Goal: Task Accomplishment & Management: Manage account settings

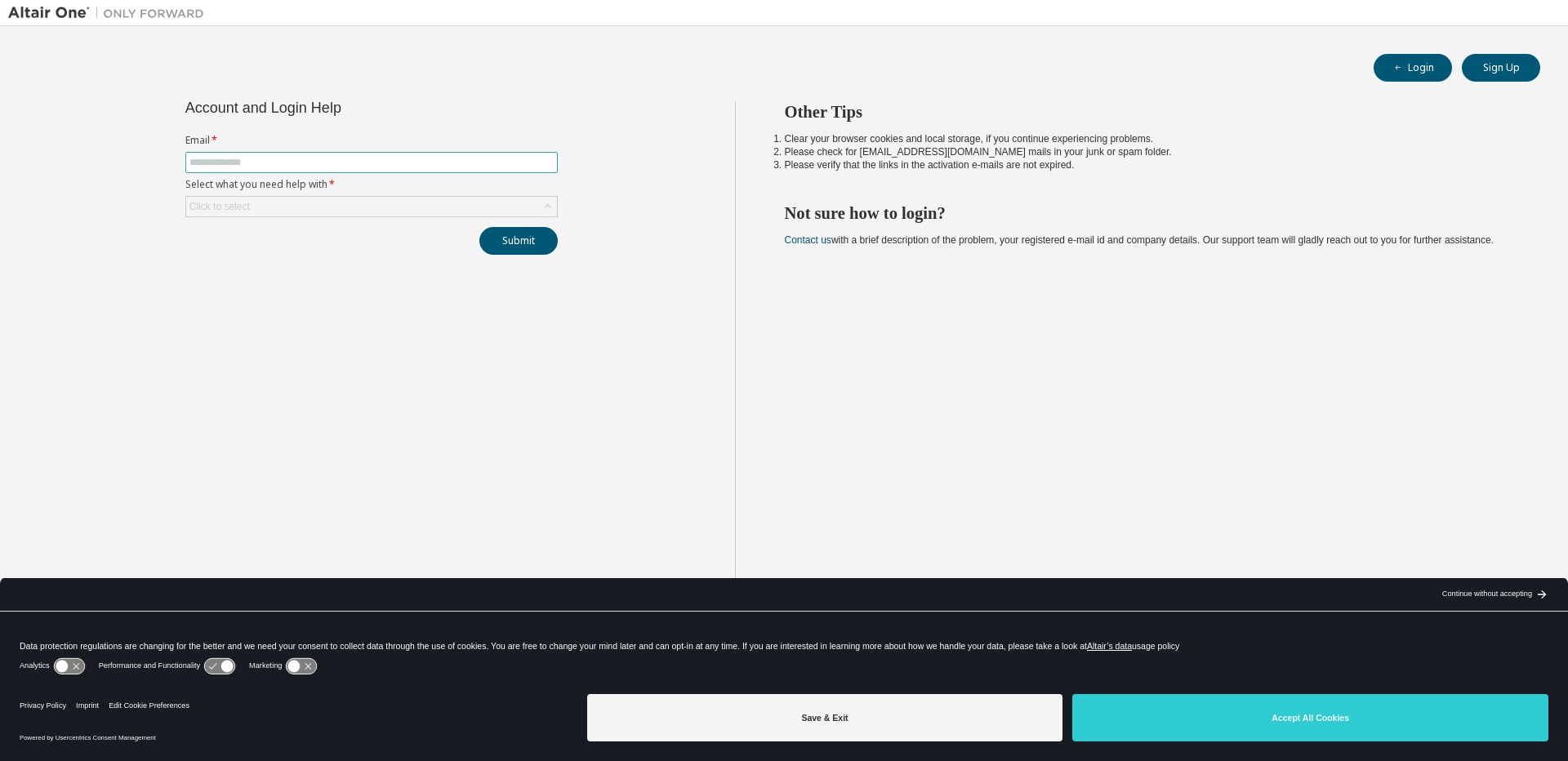
click at [385, 163] on input "text" at bounding box center [371, 163] width 364 height 13
type input "**********"
drag, startPoint x: 324, startPoint y: 116, endPoint x: 320, endPoint y: 177, distance: 61.1
click at [324, 118] on div "**********" at bounding box center [371, 178] width 392 height 154
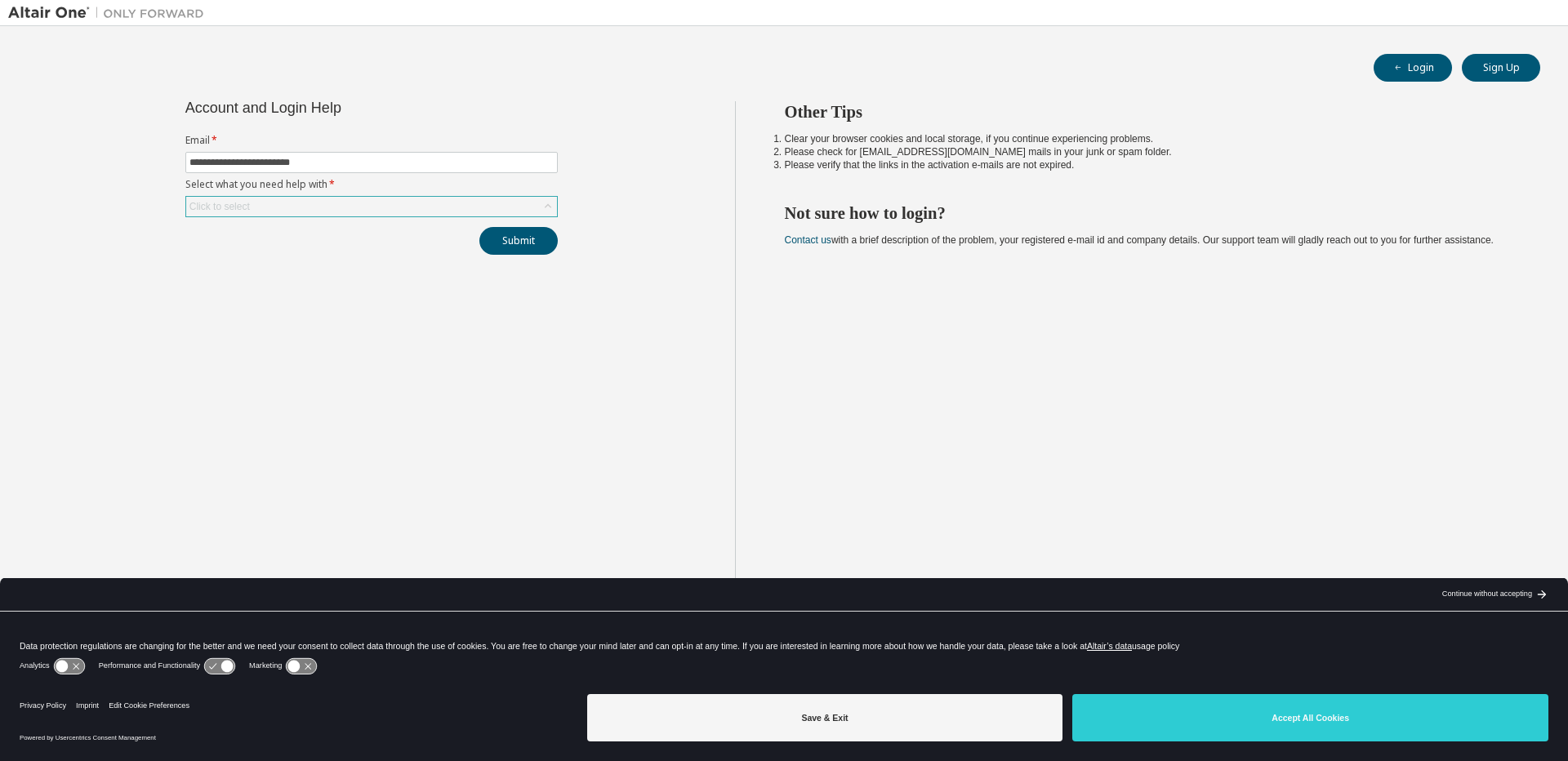
click at [290, 200] on div "Click to select" at bounding box center [371, 207] width 371 height 20
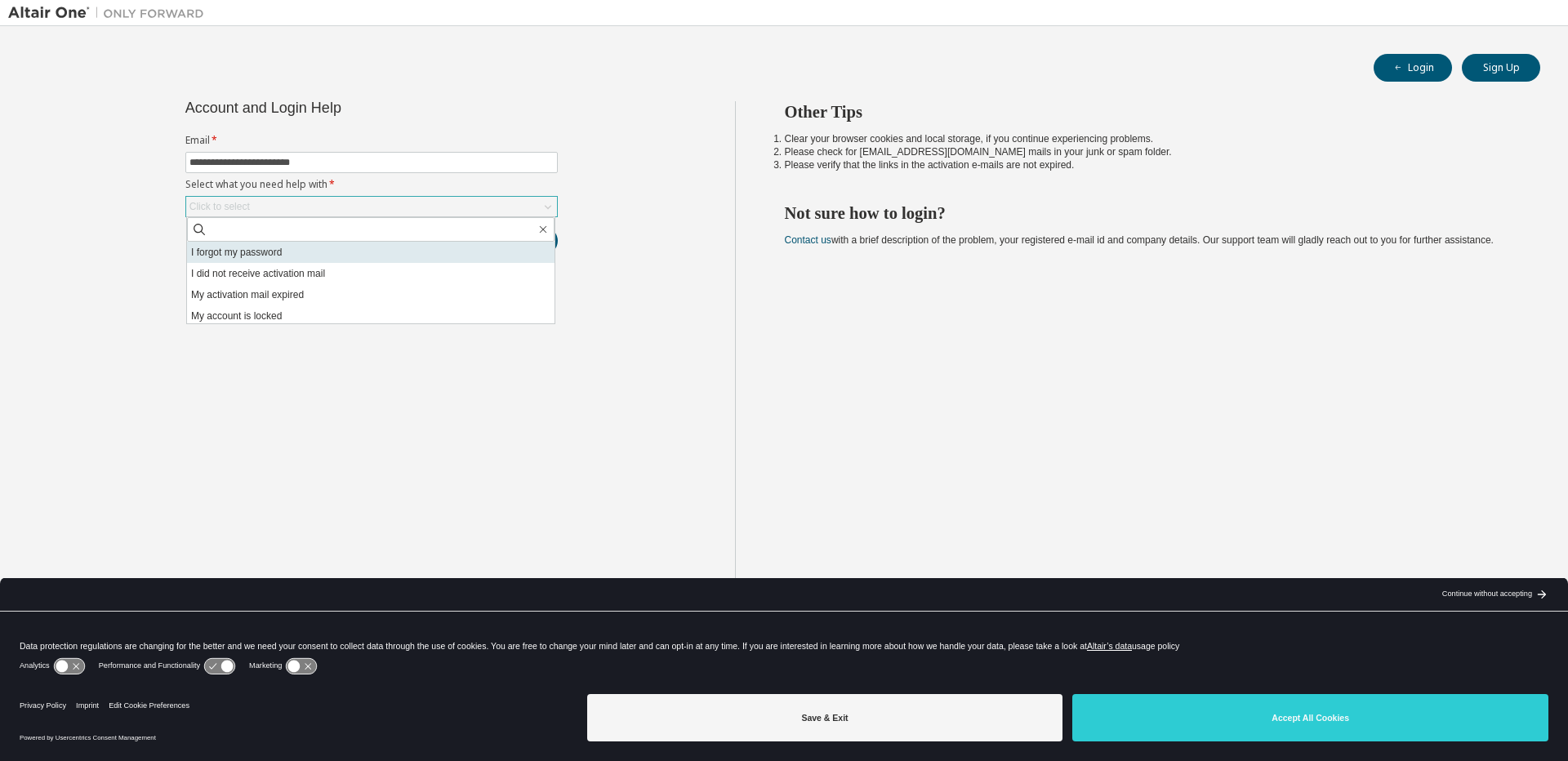
click at [265, 251] on li "I forgot my password" at bounding box center [371, 253] width 367 height 21
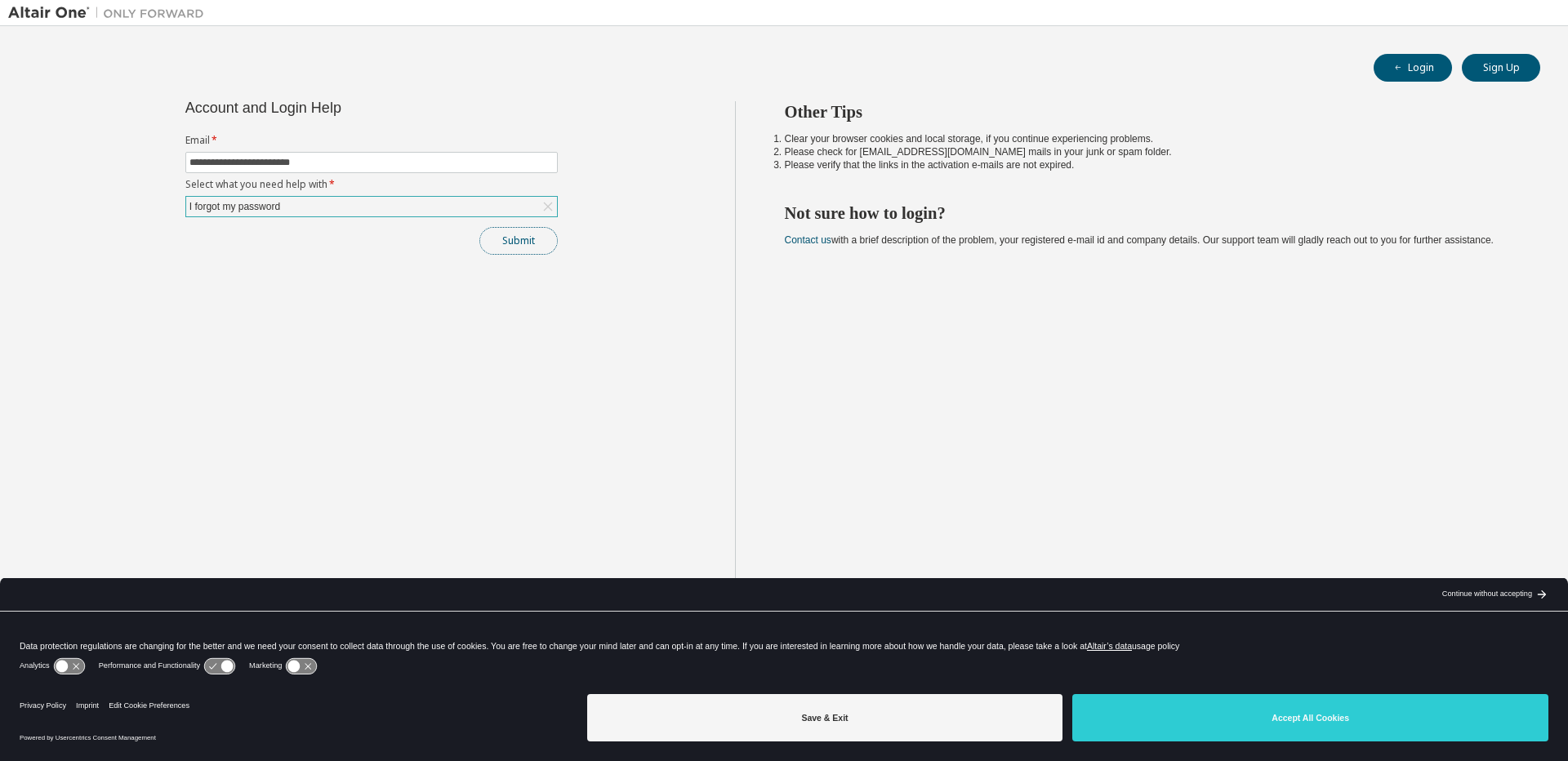
click at [520, 243] on button "Submit" at bounding box center [518, 241] width 78 height 28
click at [316, 155] on span "**********" at bounding box center [371, 163] width 372 height 21
click at [363, 124] on div "**********" at bounding box center [371, 178] width 392 height 154
click at [342, 99] on div "**********" at bounding box center [784, 371] width 1551 height 672
click at [510, 241] on button "Submit" at bounding box center [518, 241] width 78 height 28
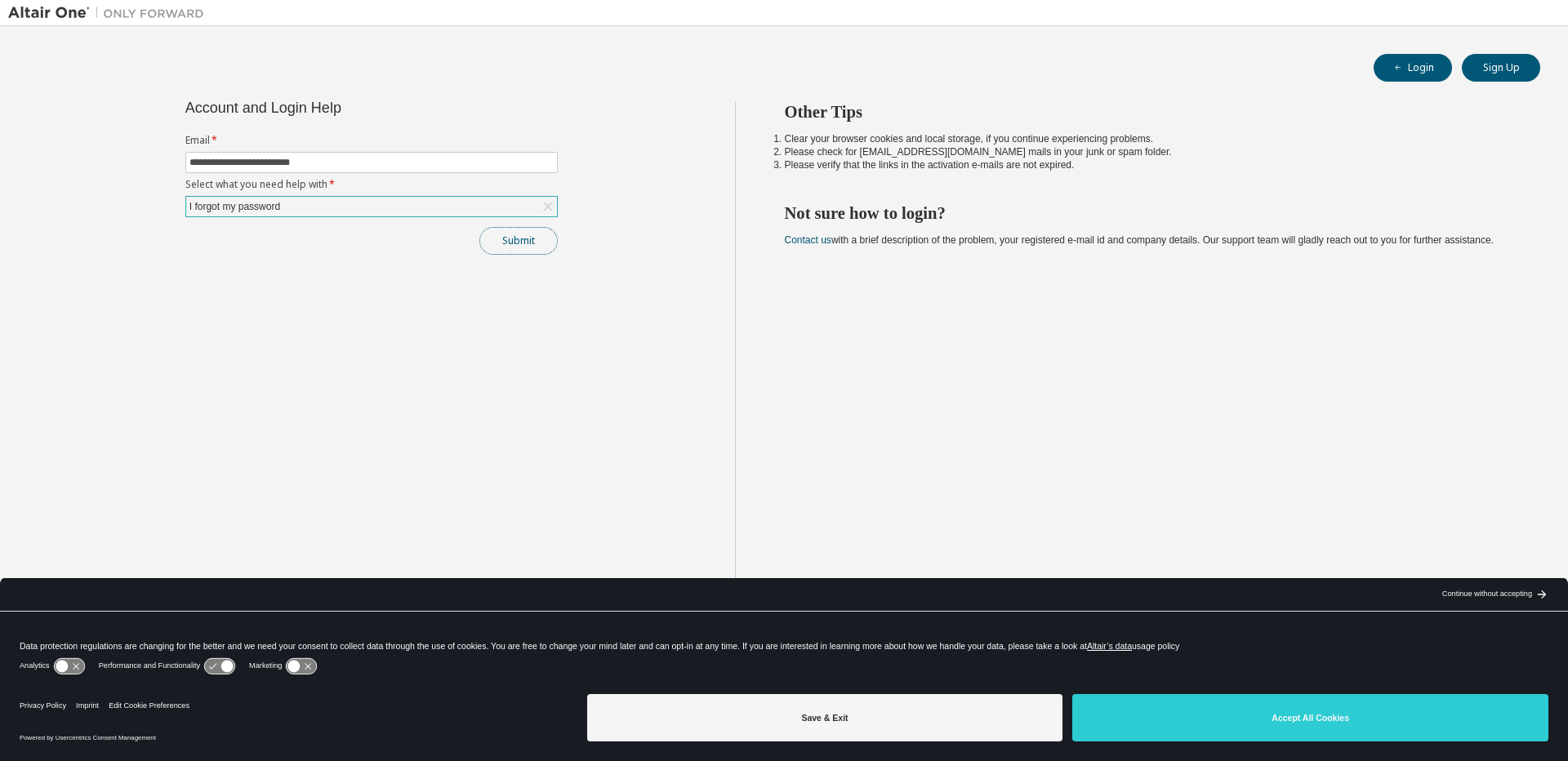
click at [512, 244] on button "Submit" at bounding box center [518, 241] width 78 height 28
click at [512, 244] on div "Submit" at bounding box center [371, 241] width 372 height 28
click at [512, 247] on div "Submit" at bounding box center [371, 241] width 372 height 28
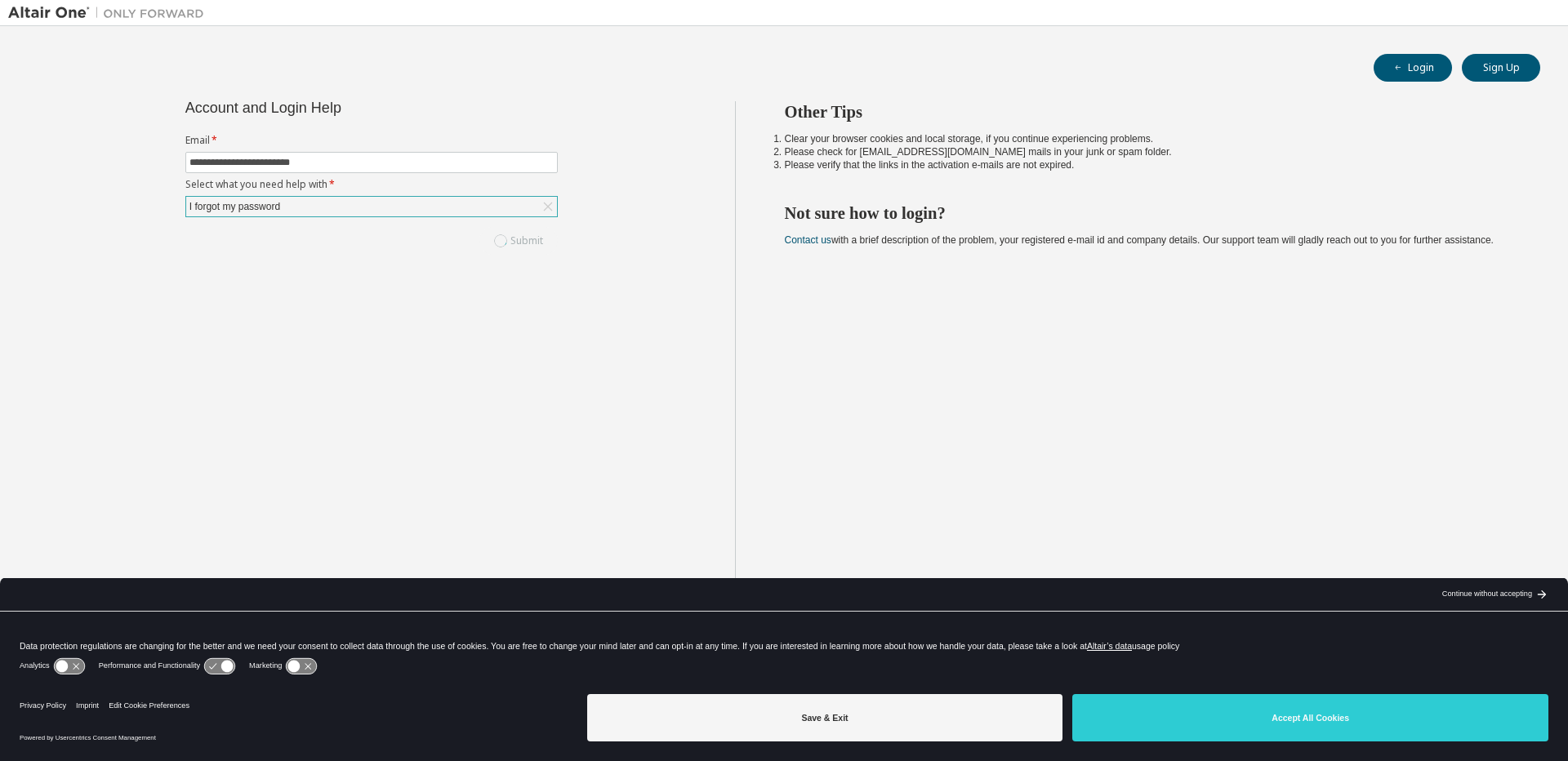
click at [512, 247] on div "Submit" at bounding box center [371, 241] width 372 height 28
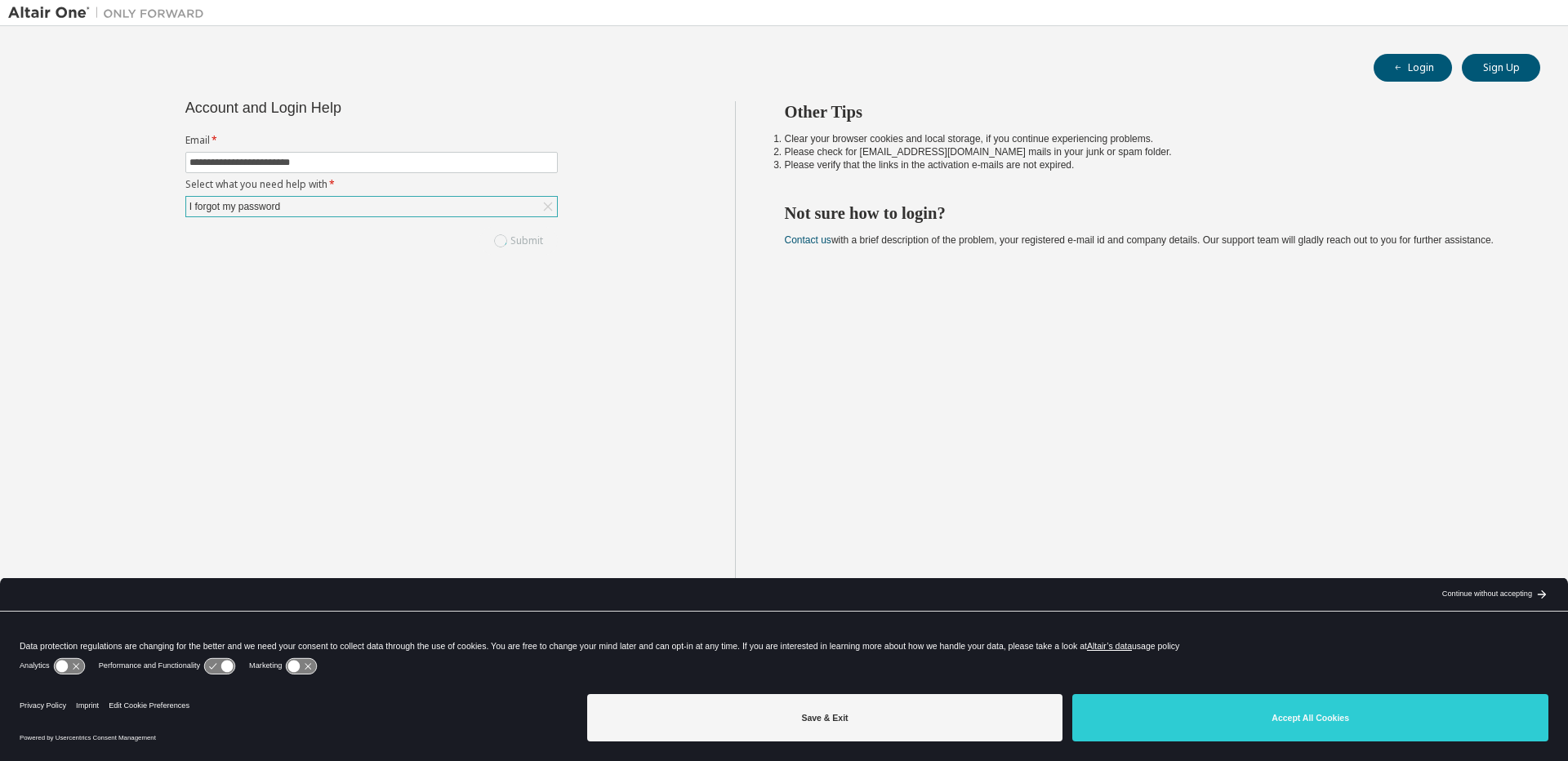
click at [512, 247] on div "Submit" at bounding box center [371, 241] width 372 height 28
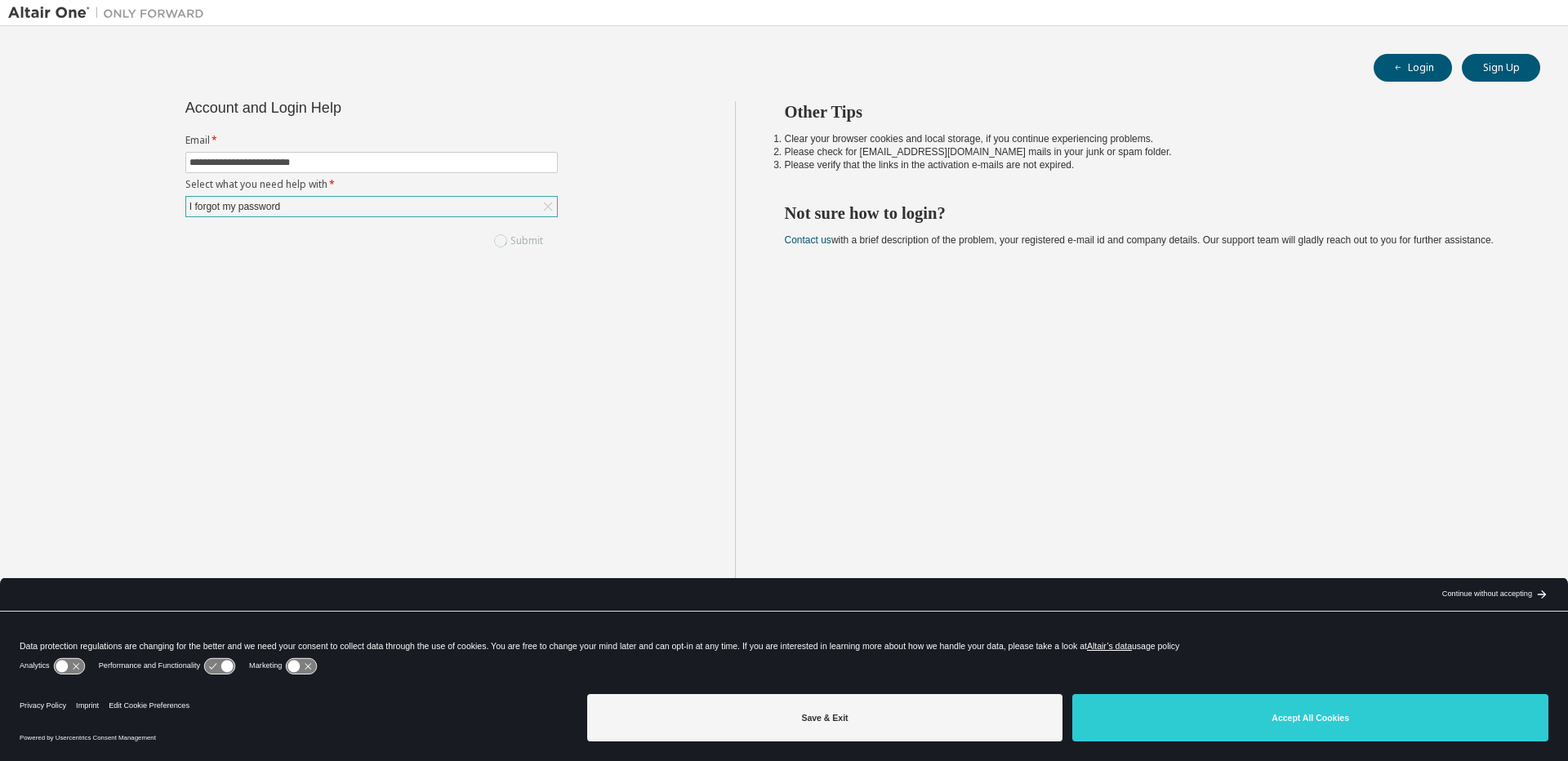
click at [512, 247] on div "Submit" at bounding box center [371, 241] width 372 height 28
click at [512, 247] on button "Submit" at bounding box center [518, 241] width 78 height 28
click at [512, 247] on div "Submit" at bounding box center [371, 241] width 372 height 28
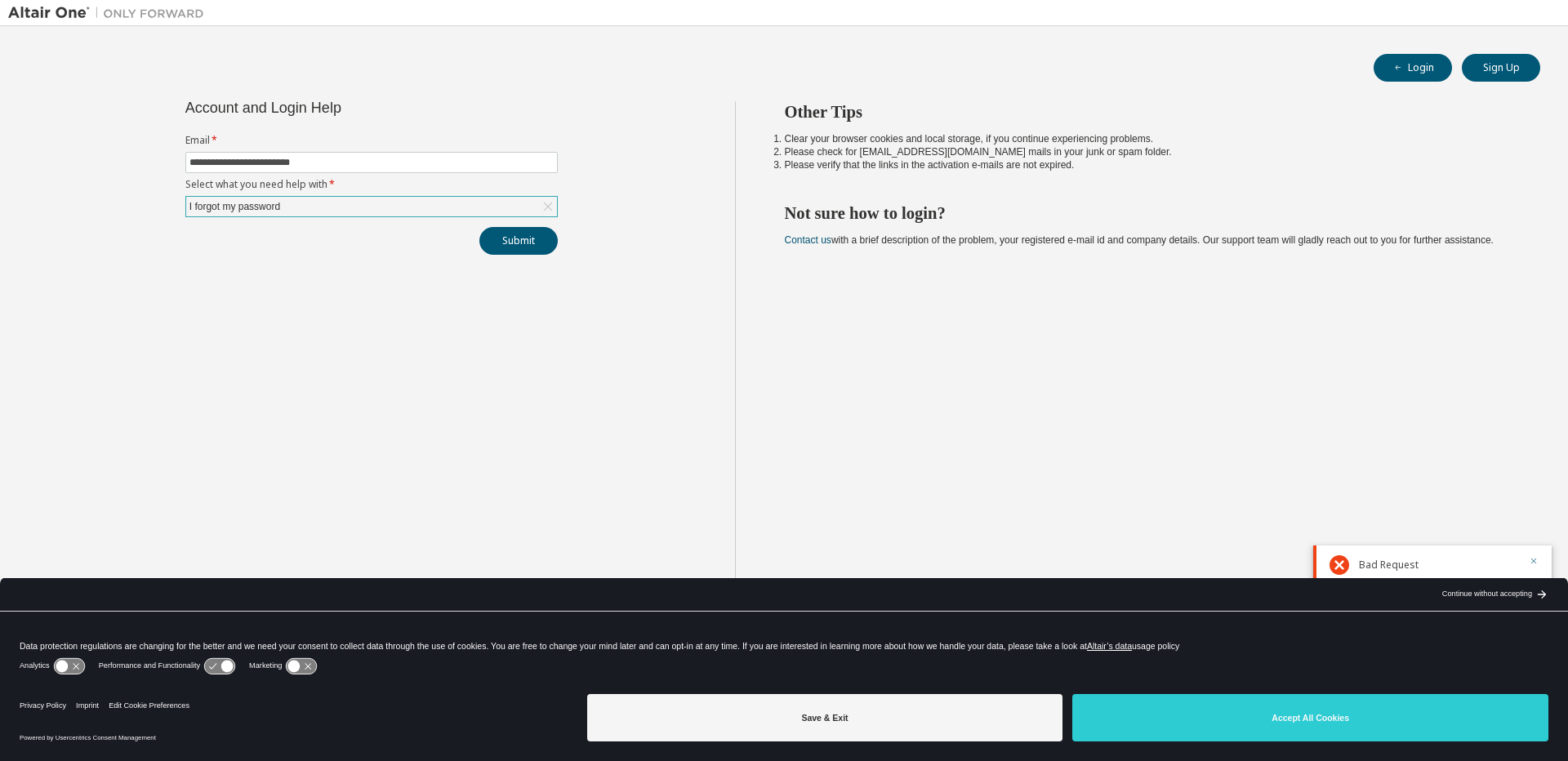
click at [1533, 559] on icon "button" at bounding box center [1534, 561] width 10 height 10
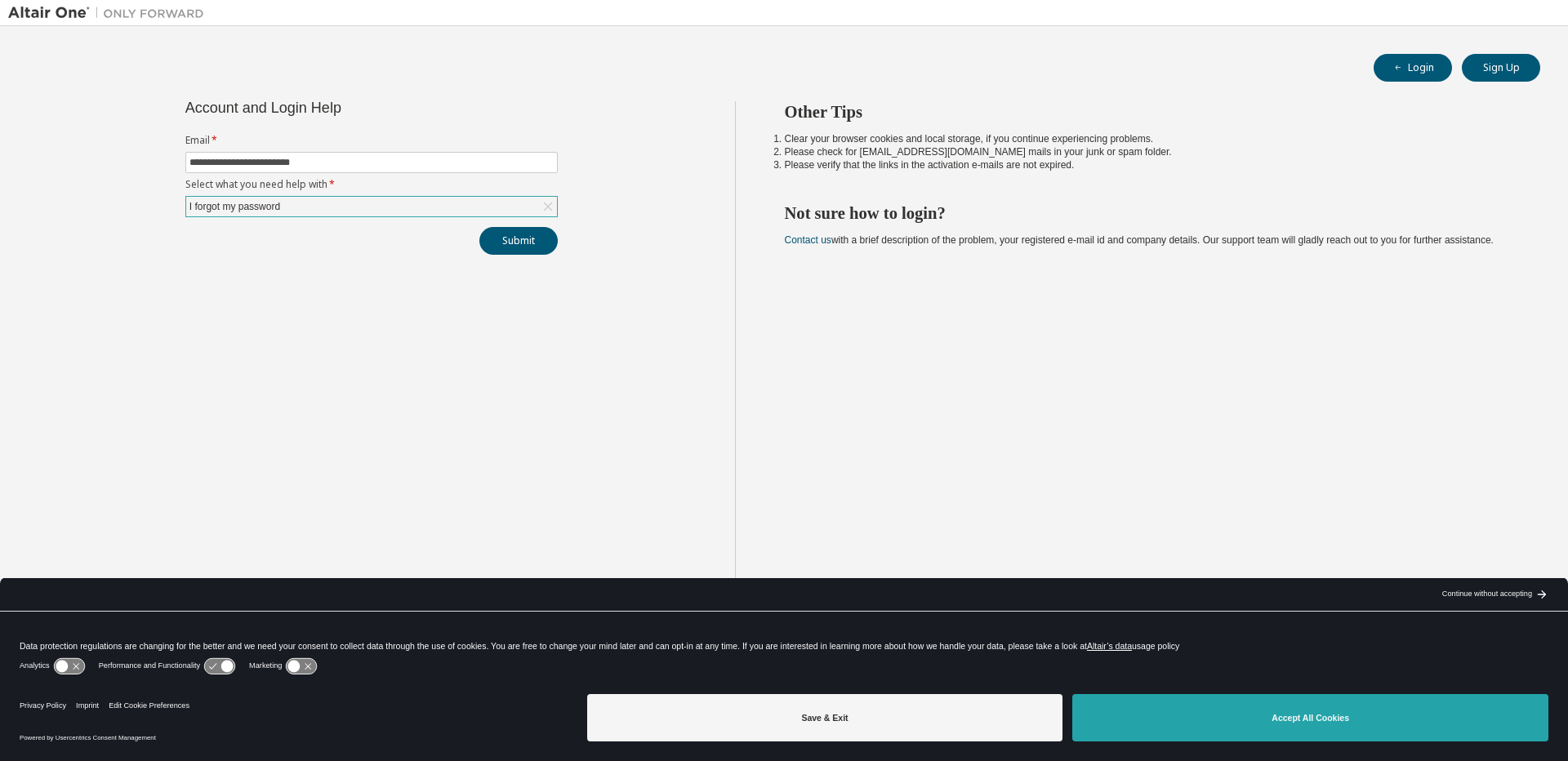
click at [1260, 719] on button "Accept All Cookies" at bounding box center [1310, 717] width 476 height 47
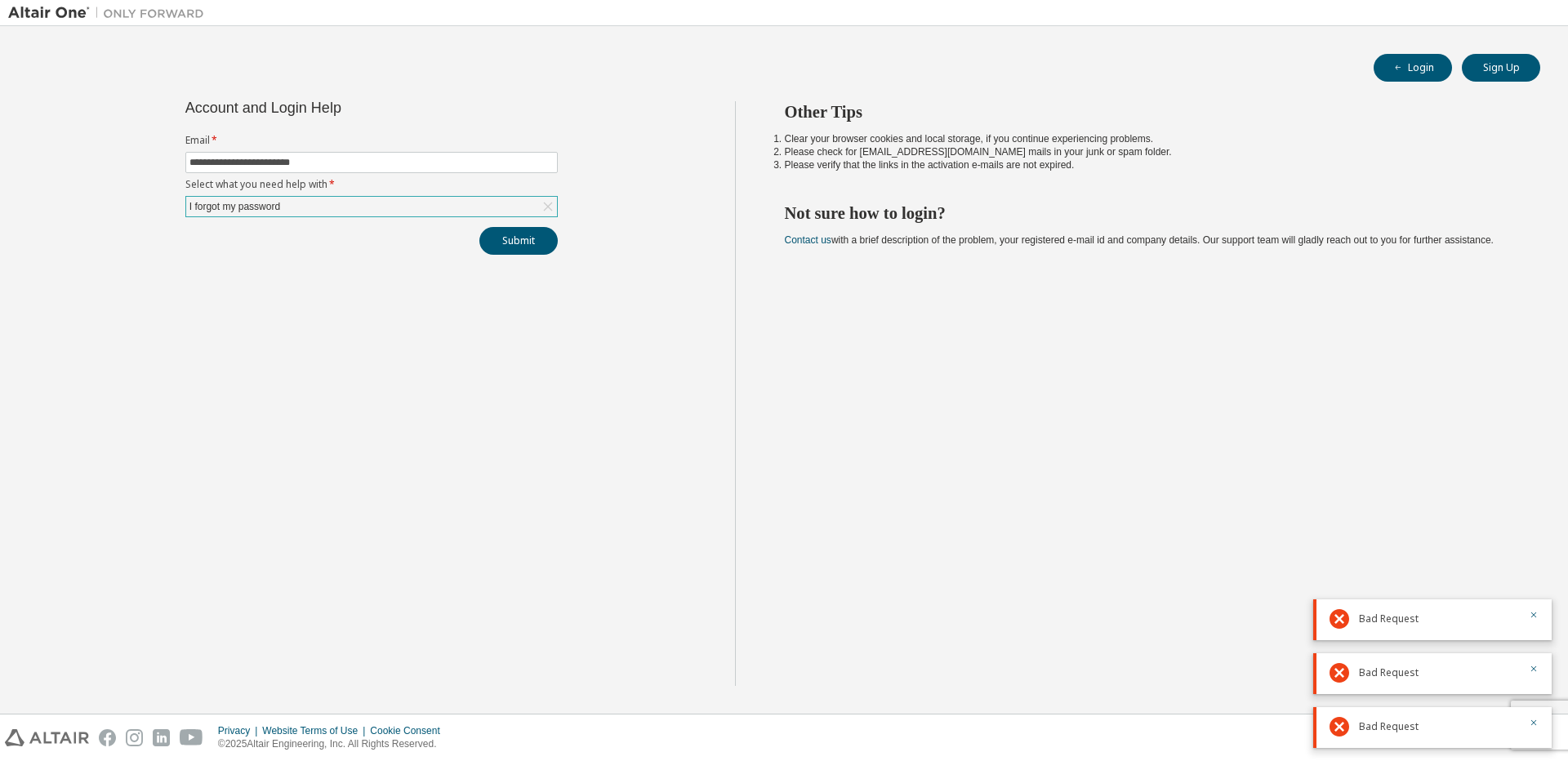
click at [1540, 723] on div "Bad Request" at bounding box center [1432, 727] width 239 height 40
click at [1537, 724] on icon "button" at bounding box center [1534, 723] width 10 height 10
click at [1528, 725] on div at bounding box center [1529, 727] width 20 height 20
click at [1533, 723] on icon "button" at bounding box center [1534, 723] width 10 height 10
click at [1535, 728] on button "button" at bounding box center [1534, 725] width 10 height 15
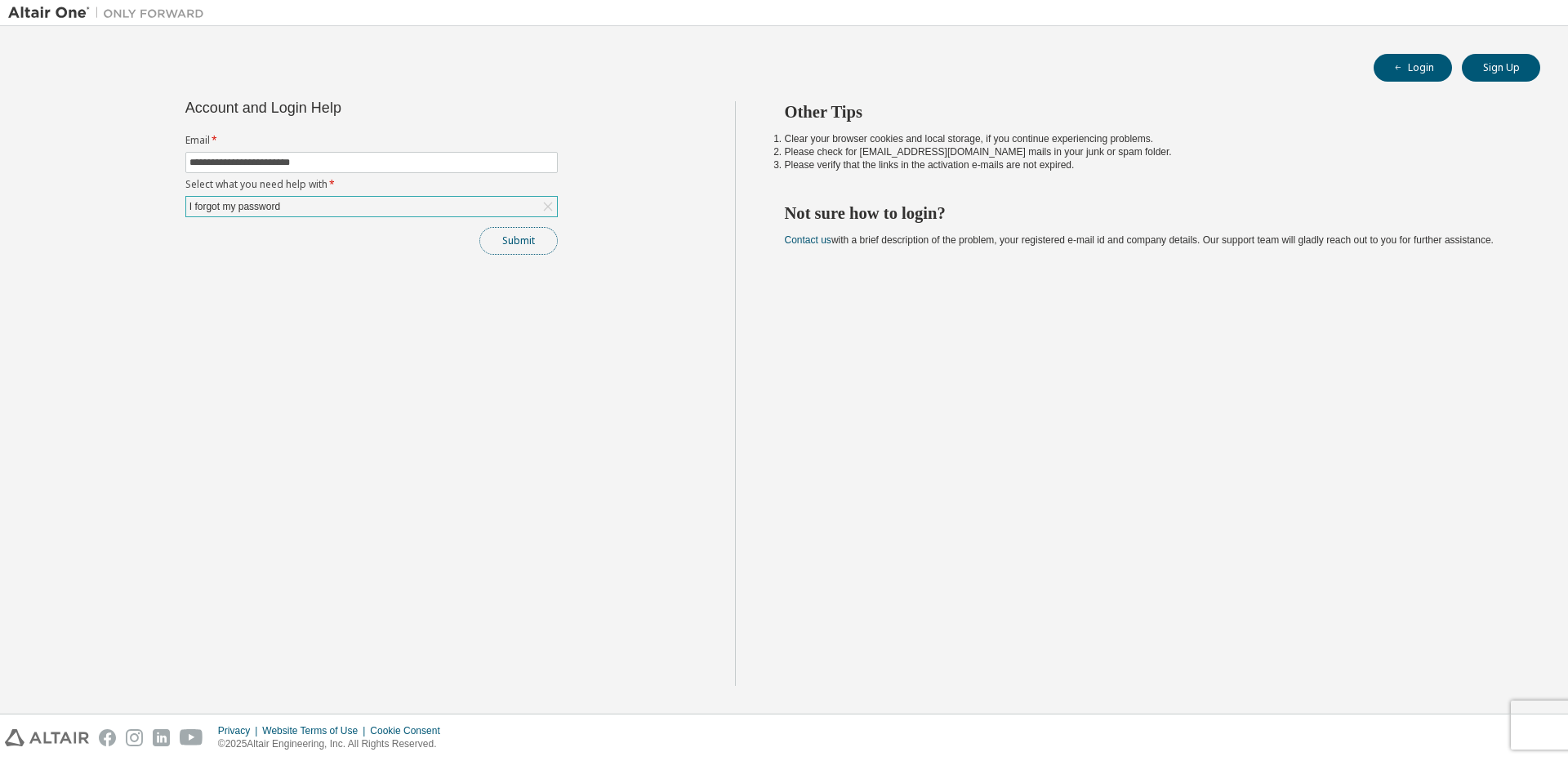
click at [499, 245] on button "Submit" at bounding box center [518, 241] width 78 height 28
click at [528, 246] on button "Submit" at bounding box center [518, 241] width 78 height 28
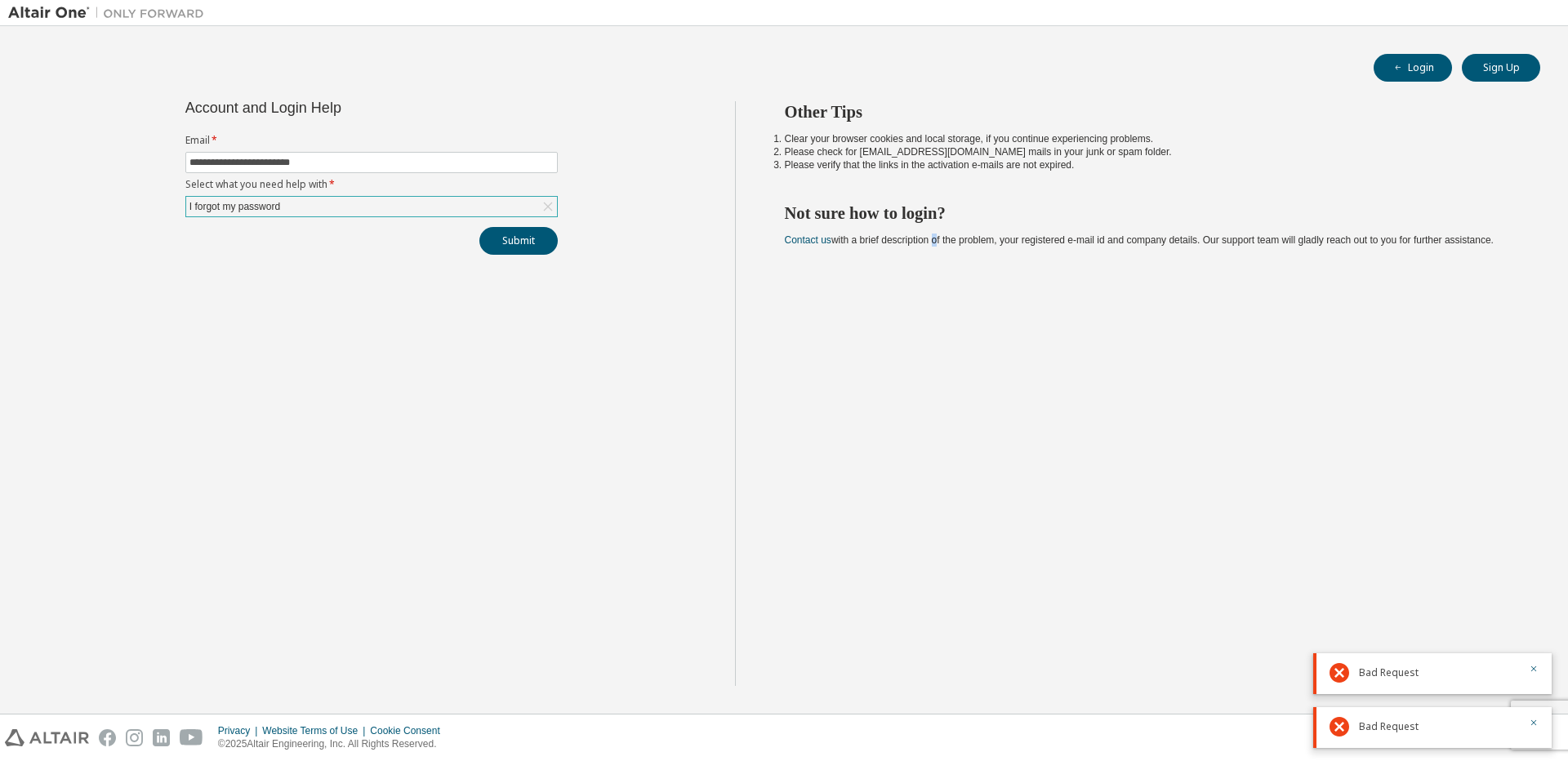
click at [935, 337] on div "Other Tips Clear your browser cookies and local storage, if you continue experi…" at bounding box center [1148, 394] width 826 height 585
click at [519, 250] on button "Submit" at bounding box center [518, 241] width 78 height 28
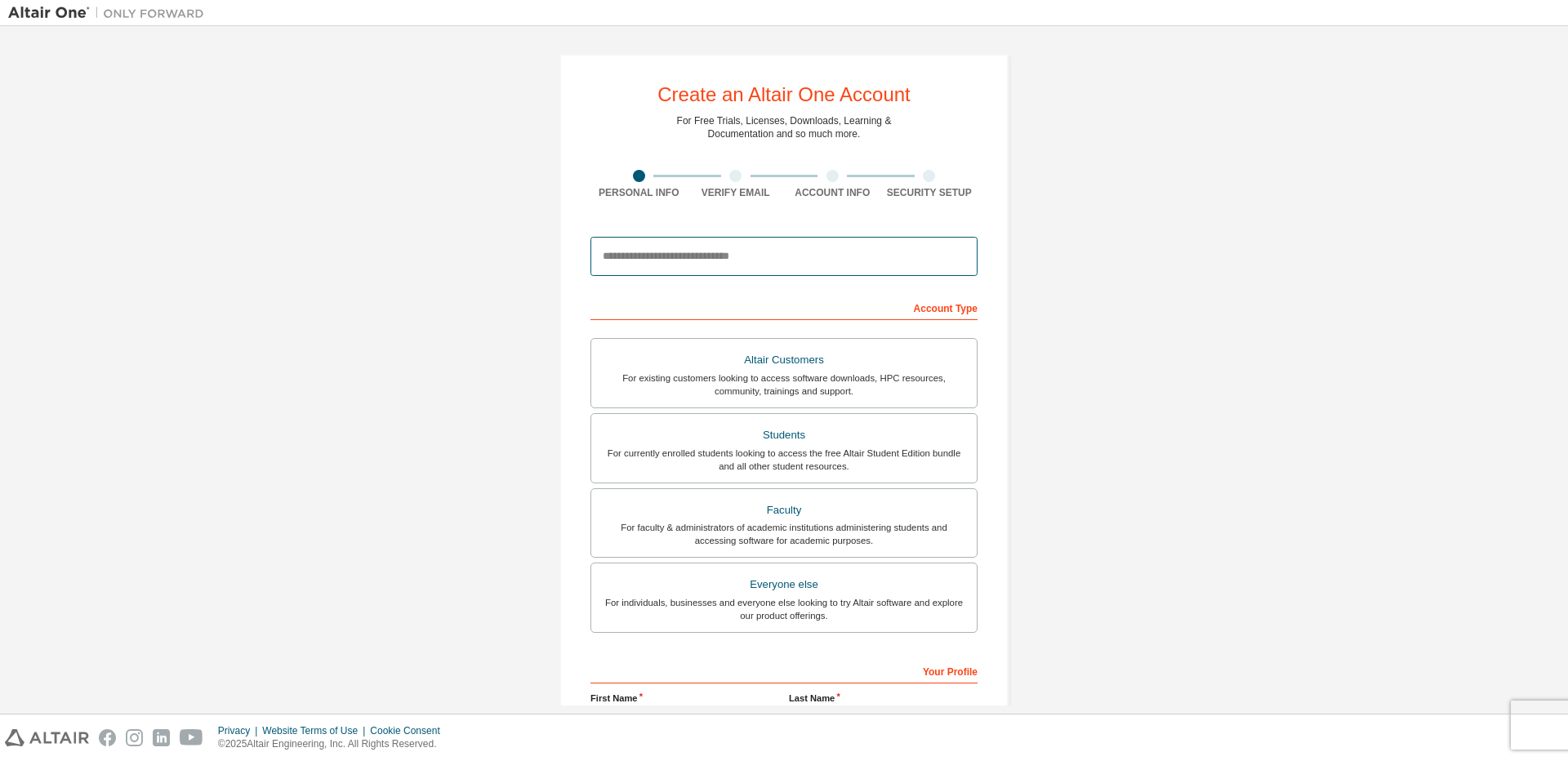
click at [664, 273] on input "email" at bounding box center [784, 257] width 387 height 40
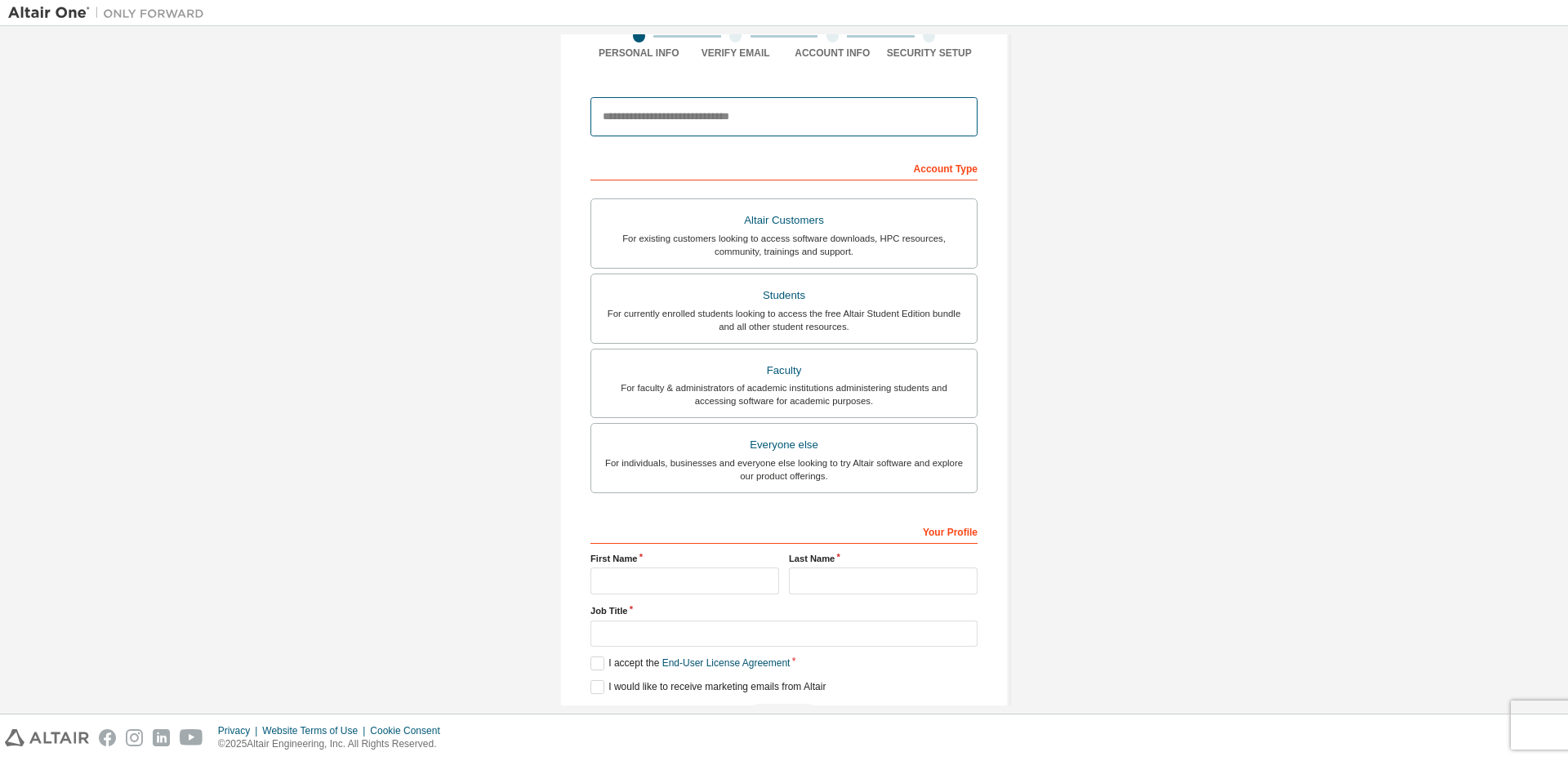
scroll to position [194, 0]
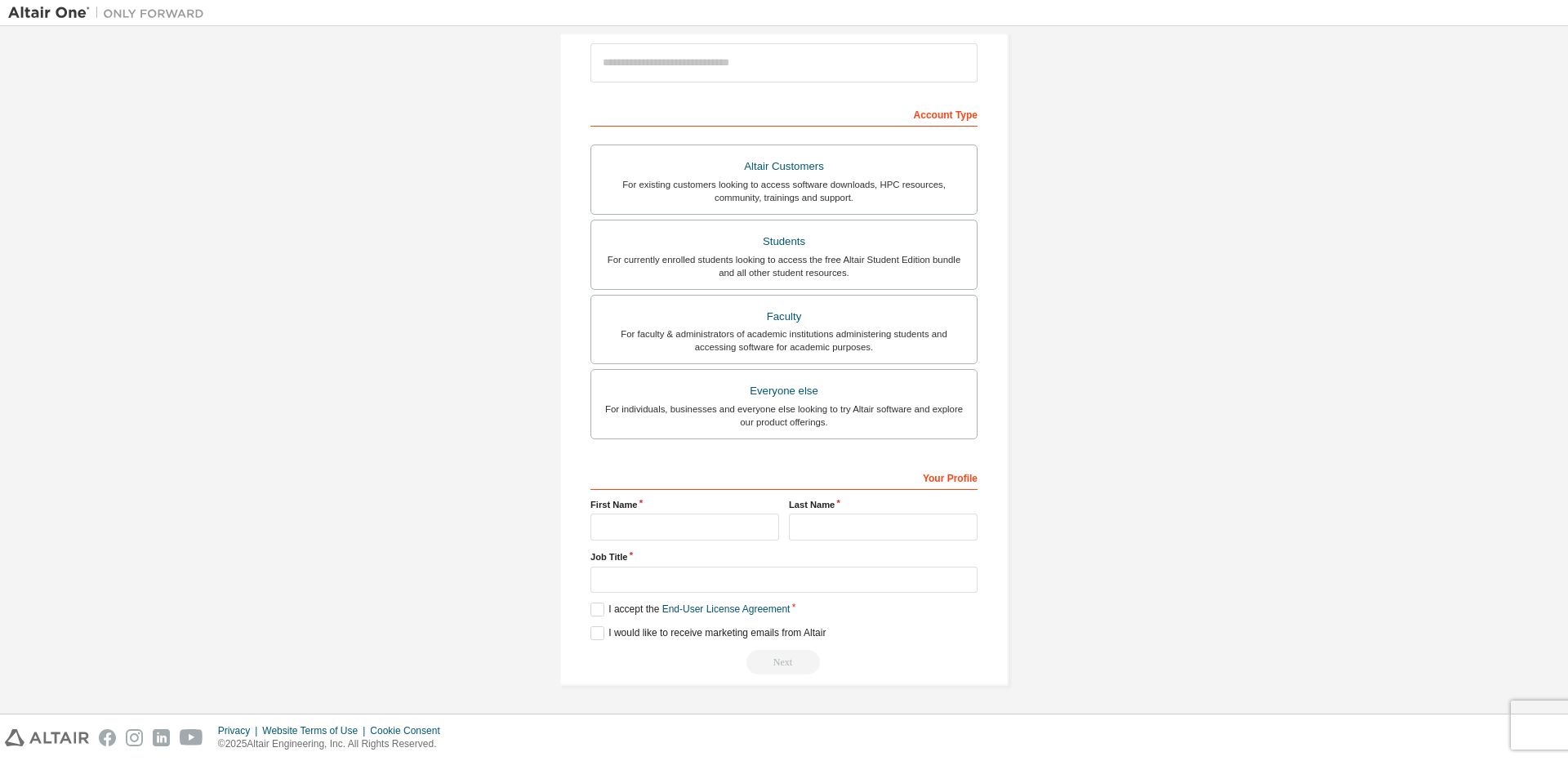
click at [654, 566] on div "Job Title" at bounding box center [784, 571] width 387 height 42
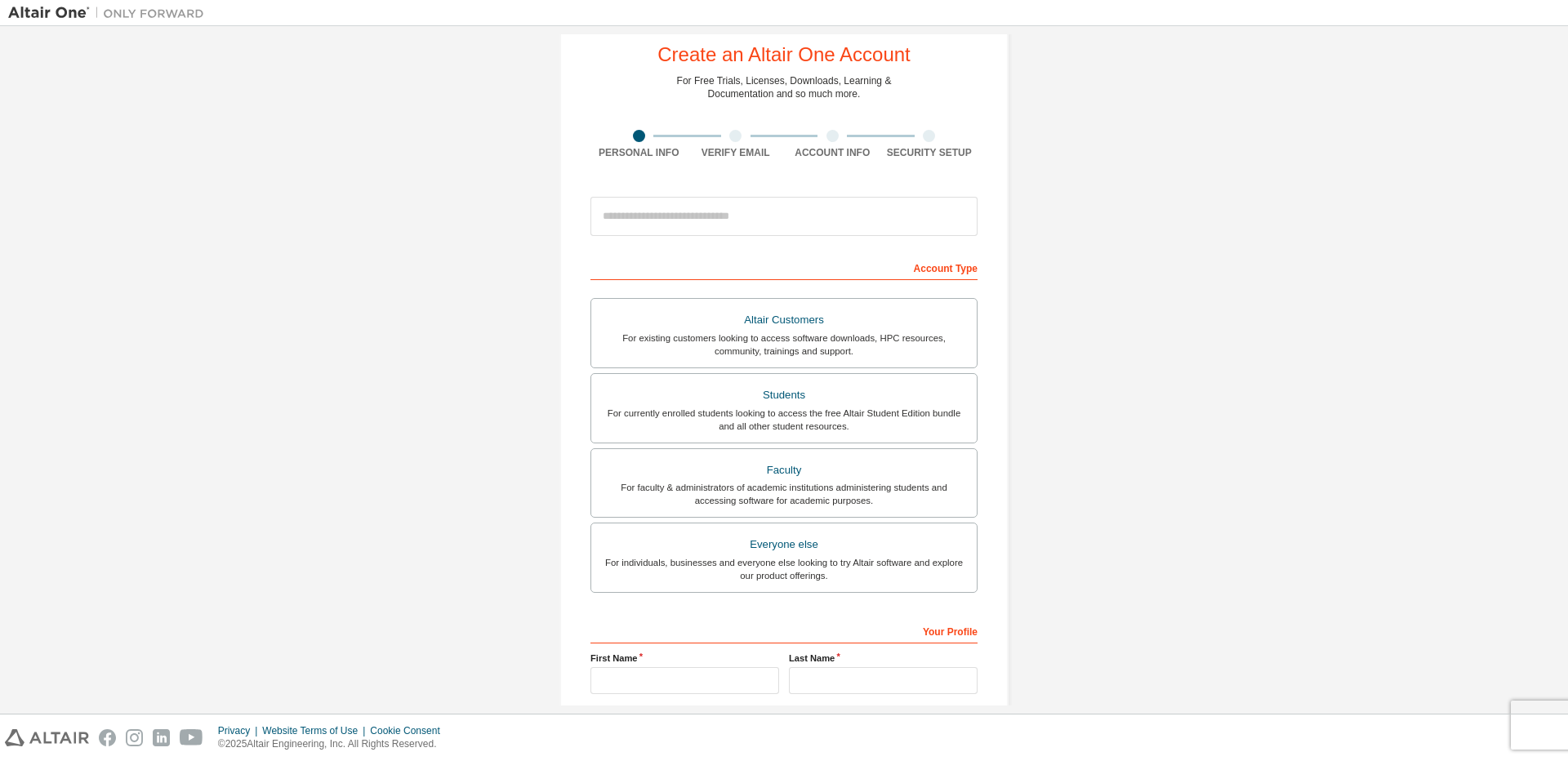
scroll to position [0, 0]
